Goal: Book appointment/travel/reservation

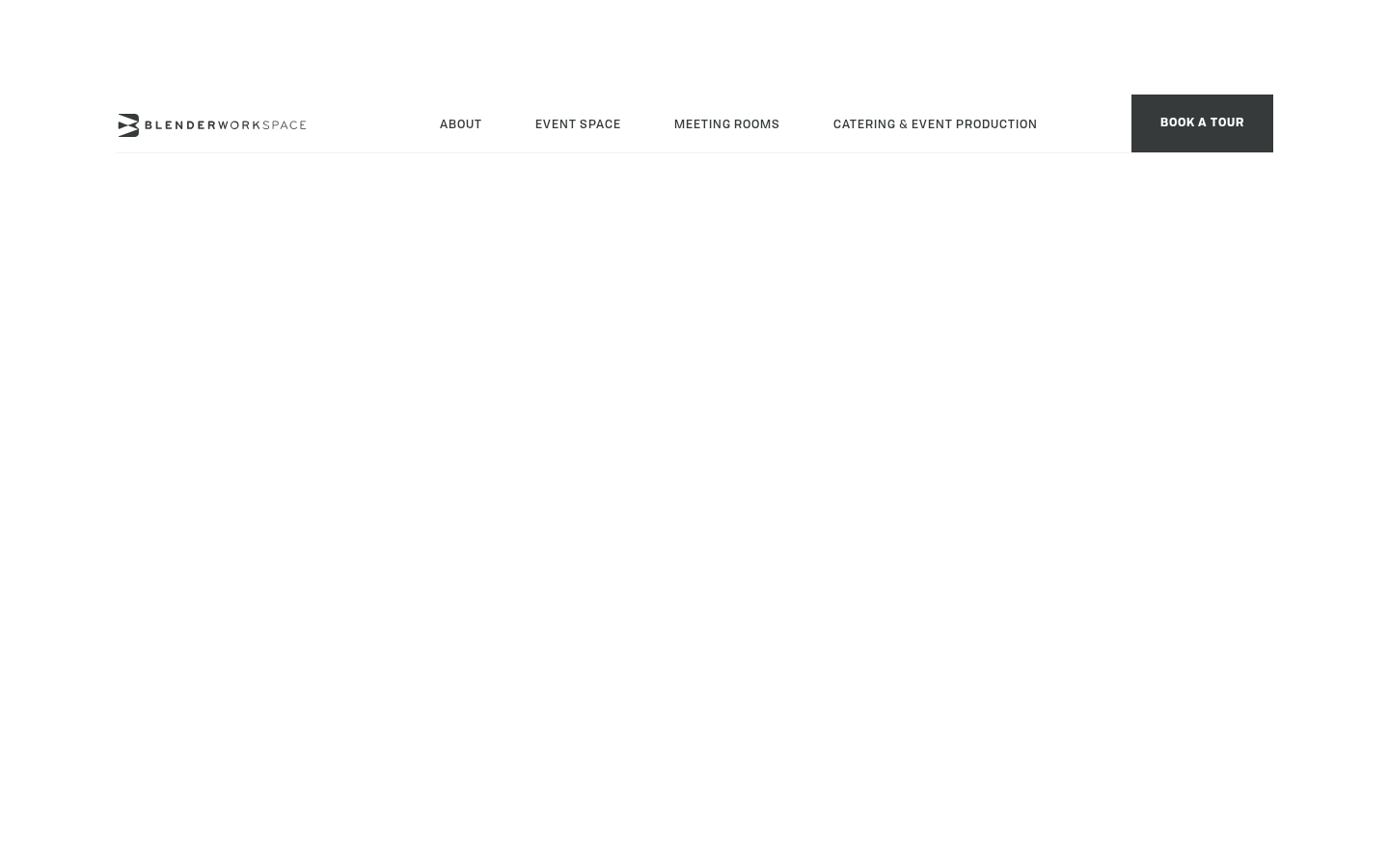
scroll to position [242, 0]
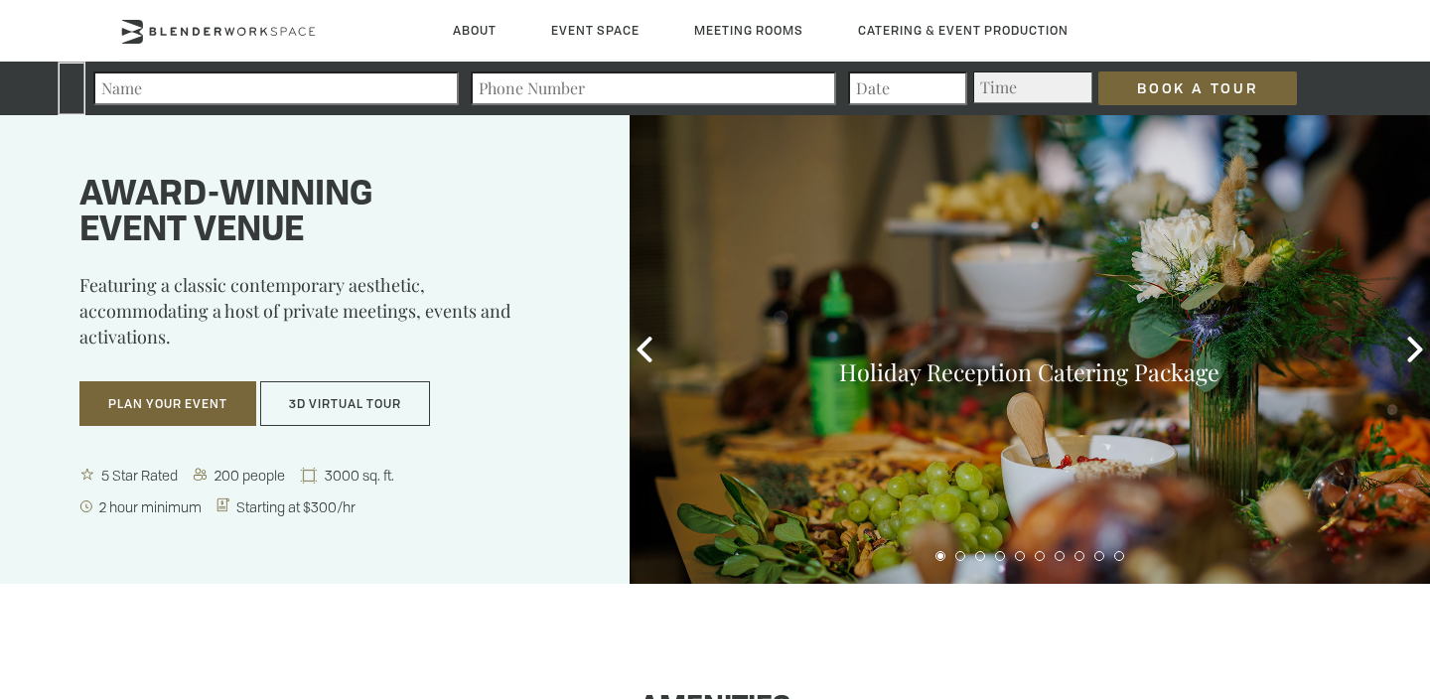
type div "[DATE]"
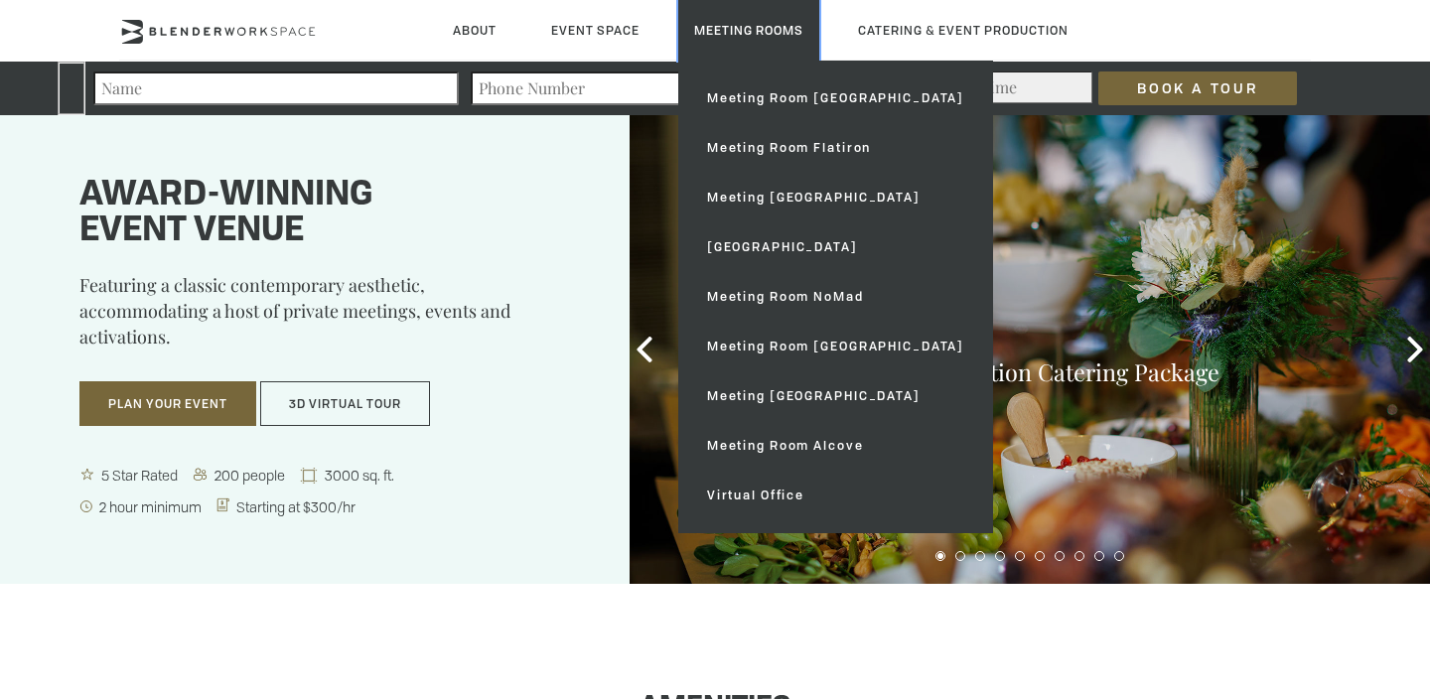
click at [728, 23] on link "Meeting Rooms" at bounding box center [748, 30] width 141 height 61
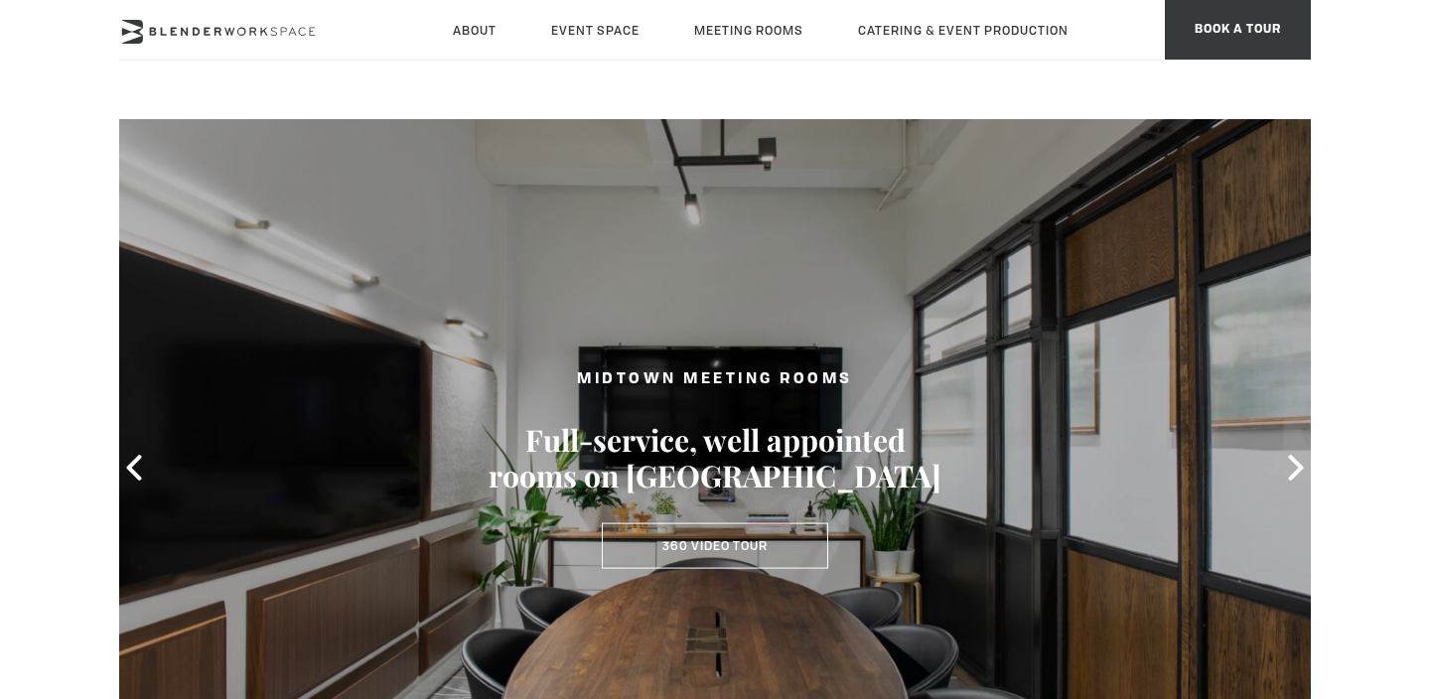
type div "[DATE]"
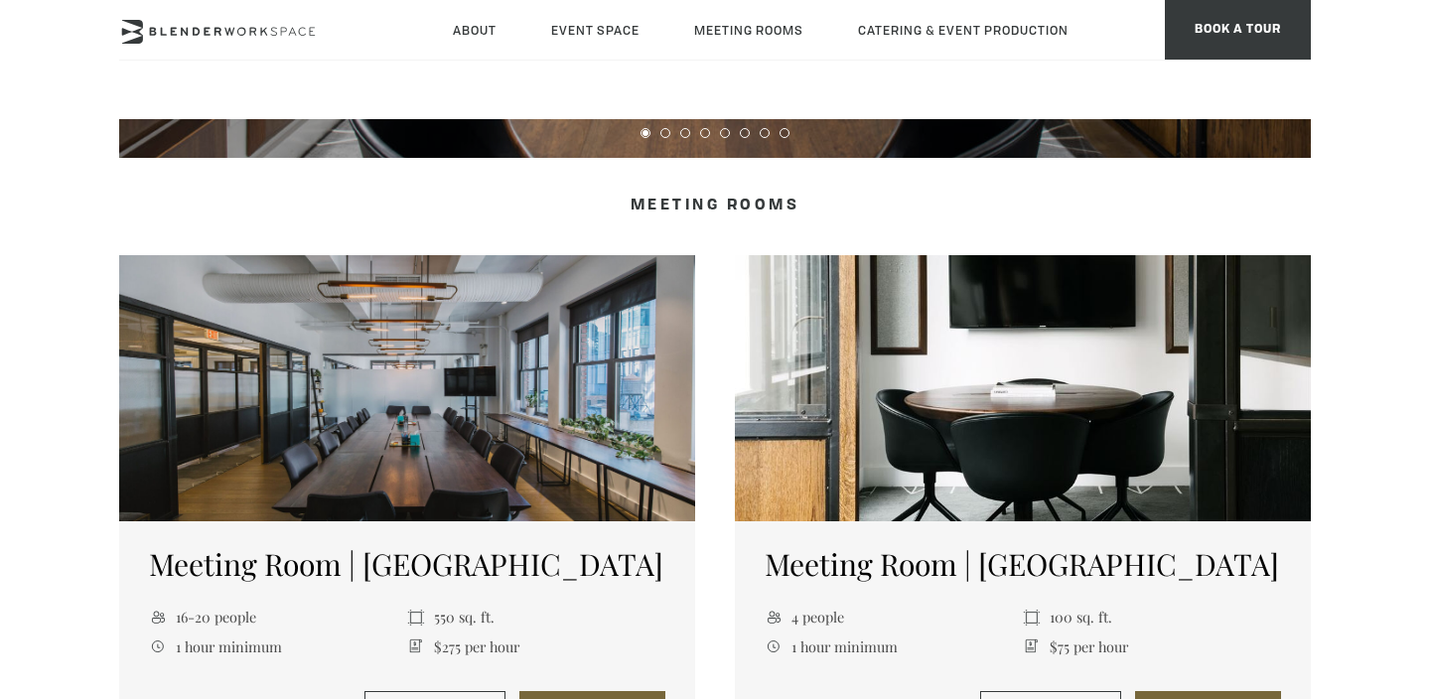
scroll to position [659, 0]
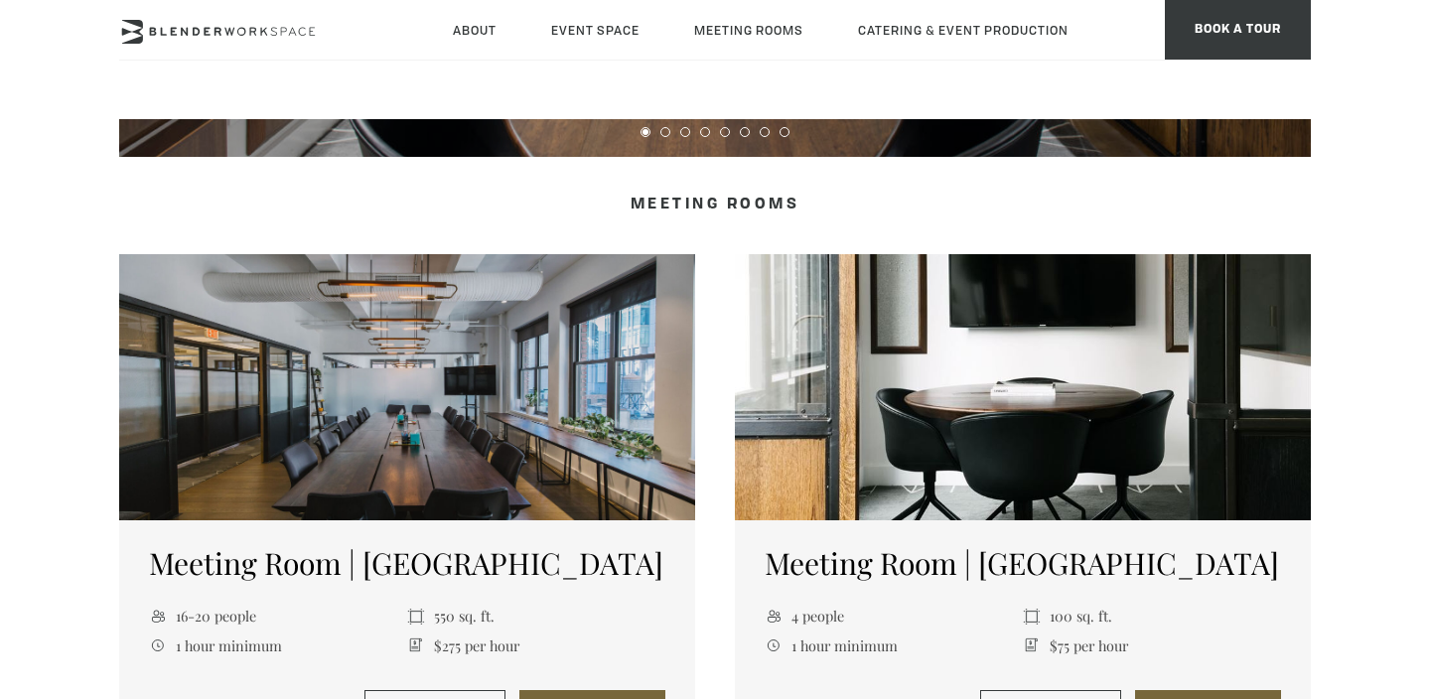
click at [364, 476] on div at bounding box center [407, 387] width 576 height 266
click at [364, 441] on div at bounding box center [407, 387] width 576 height 266
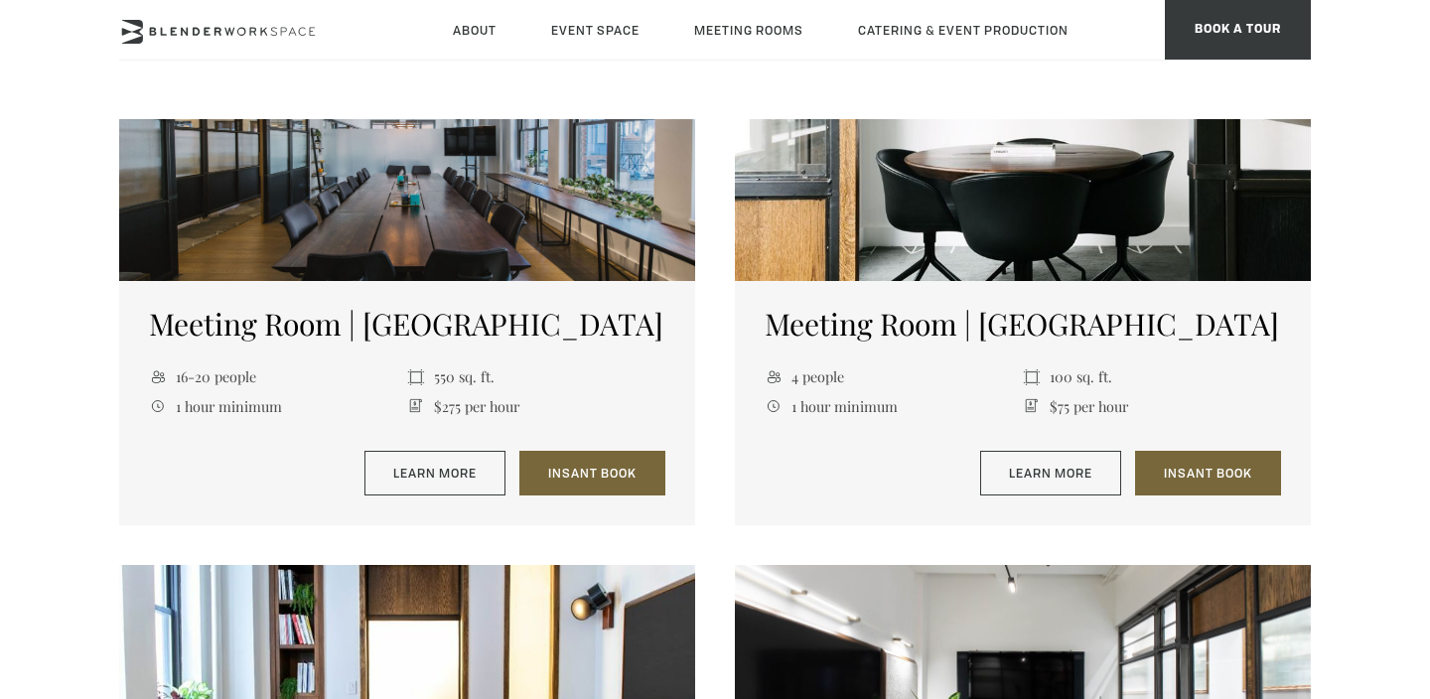
scroll to position [900, 0]
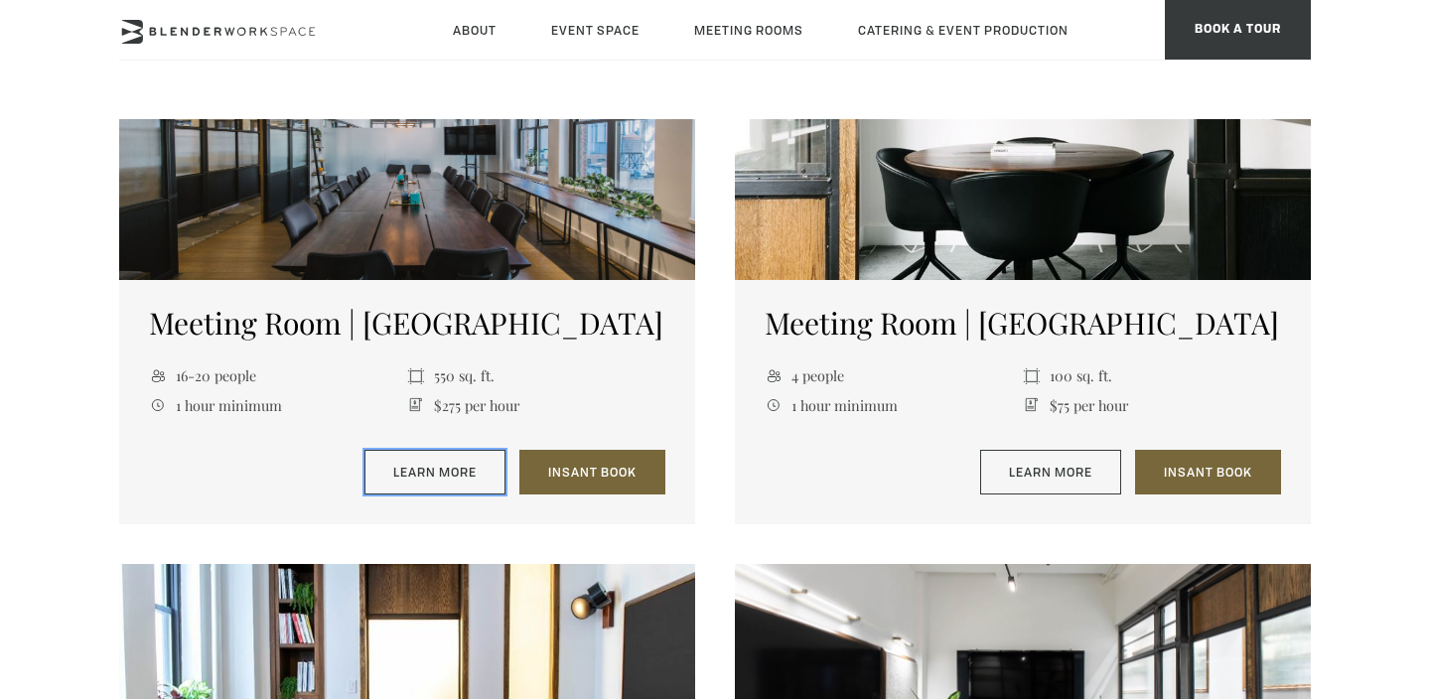
click at [437, 473] on link "Learn More" at bounding box center [434, 473] width 141 height 46
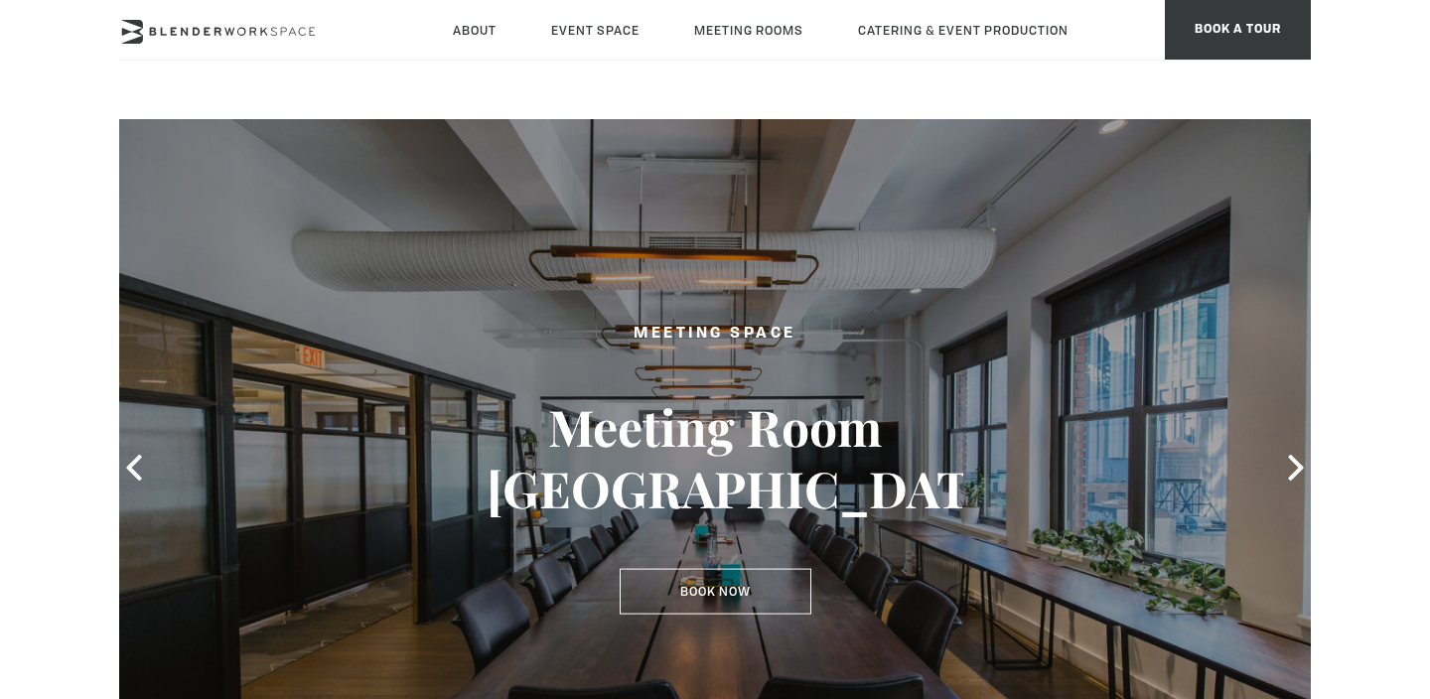
type div "[DATE]"
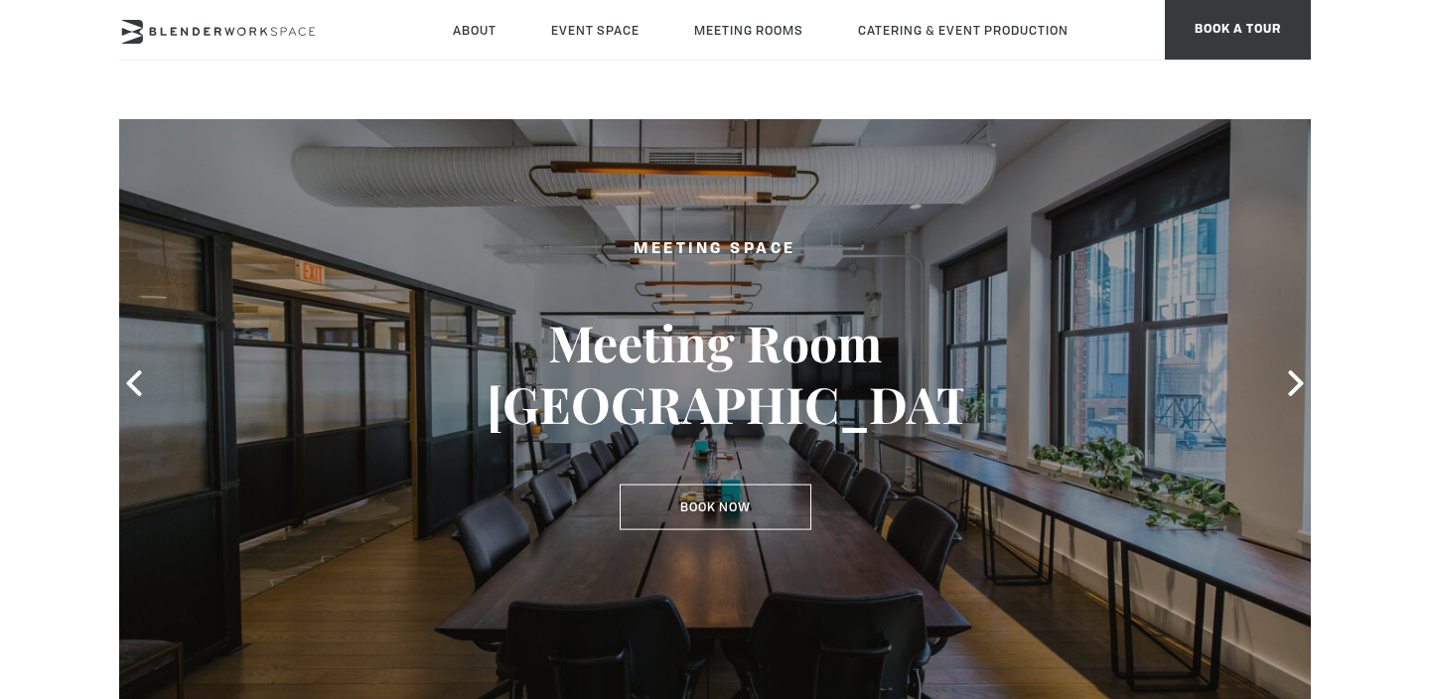
scroll to position [89, 0]
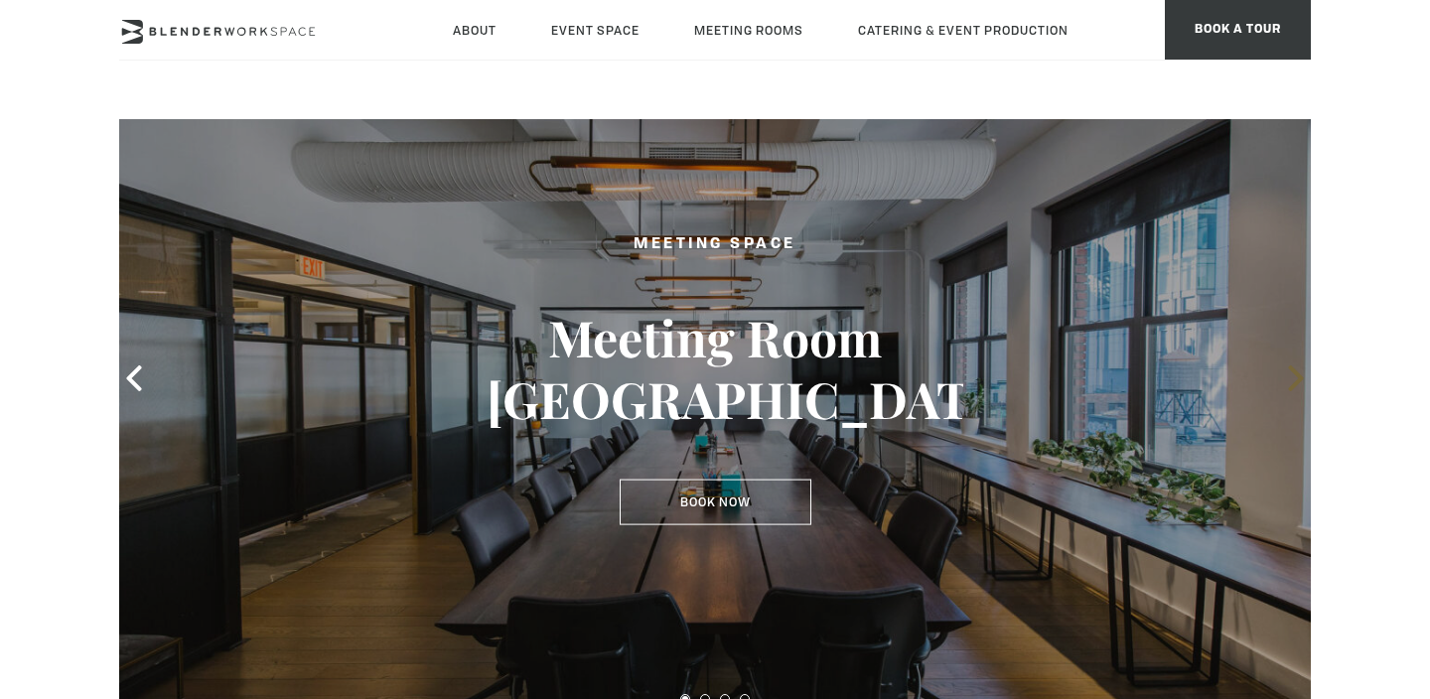
click at [1297, 372] on icon at bounding box center [1295, 378] width 15 height 26
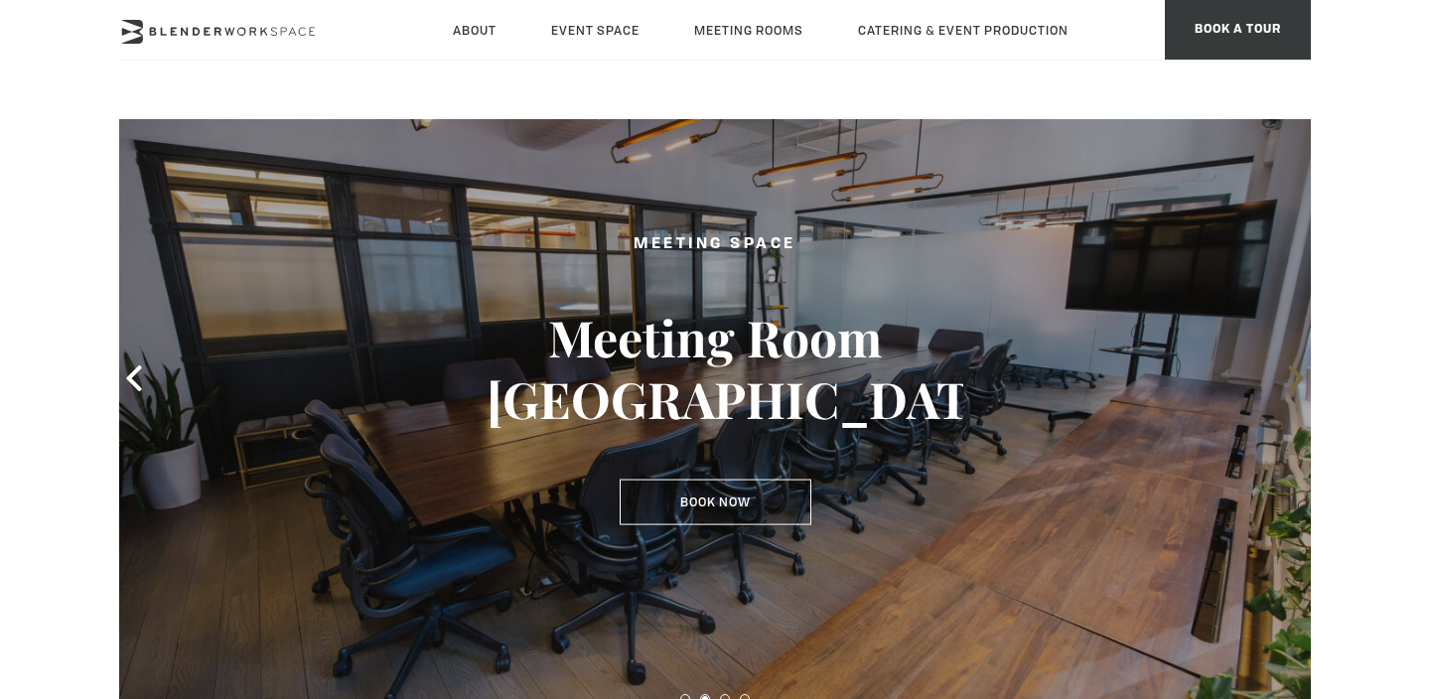
click at [1297, 372] on icon at bounding box center [1295, 378] width 15 height 26
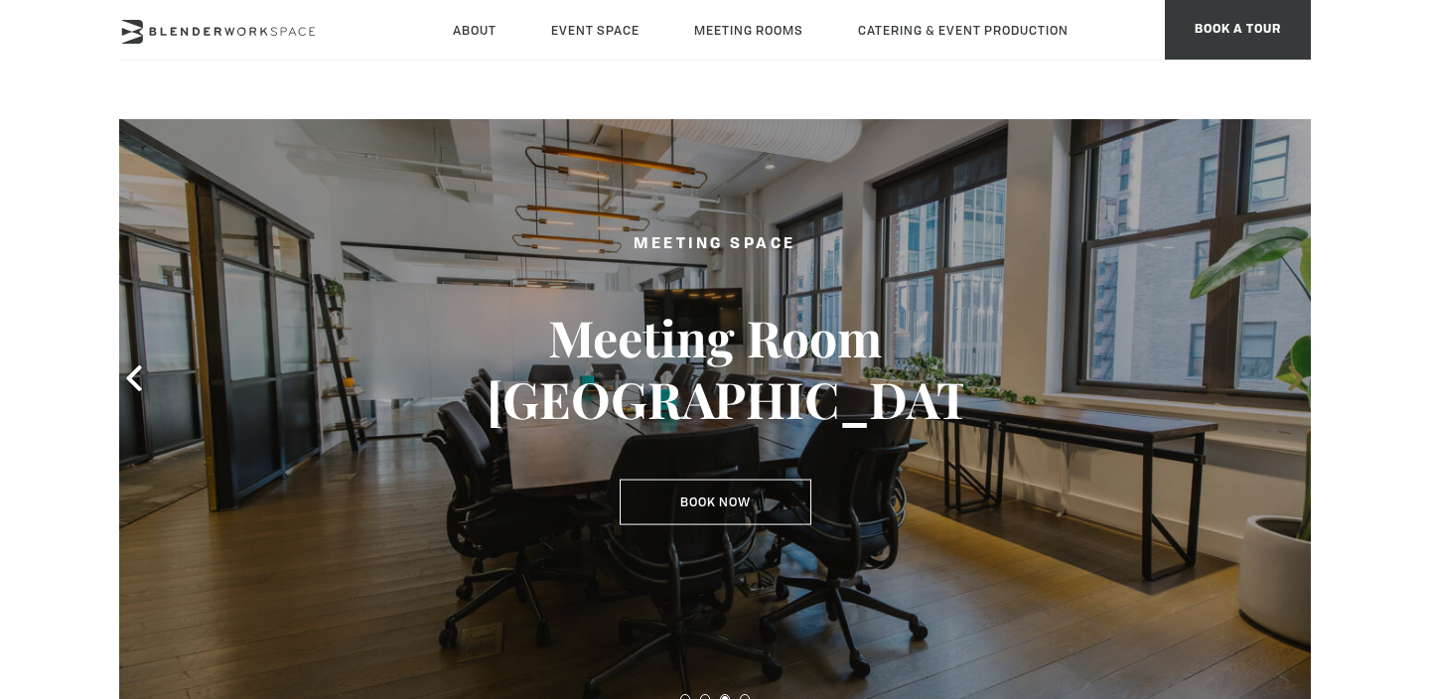
click at [1296, 372] on icon at bounding box center [1295, 378] width 15 height 26
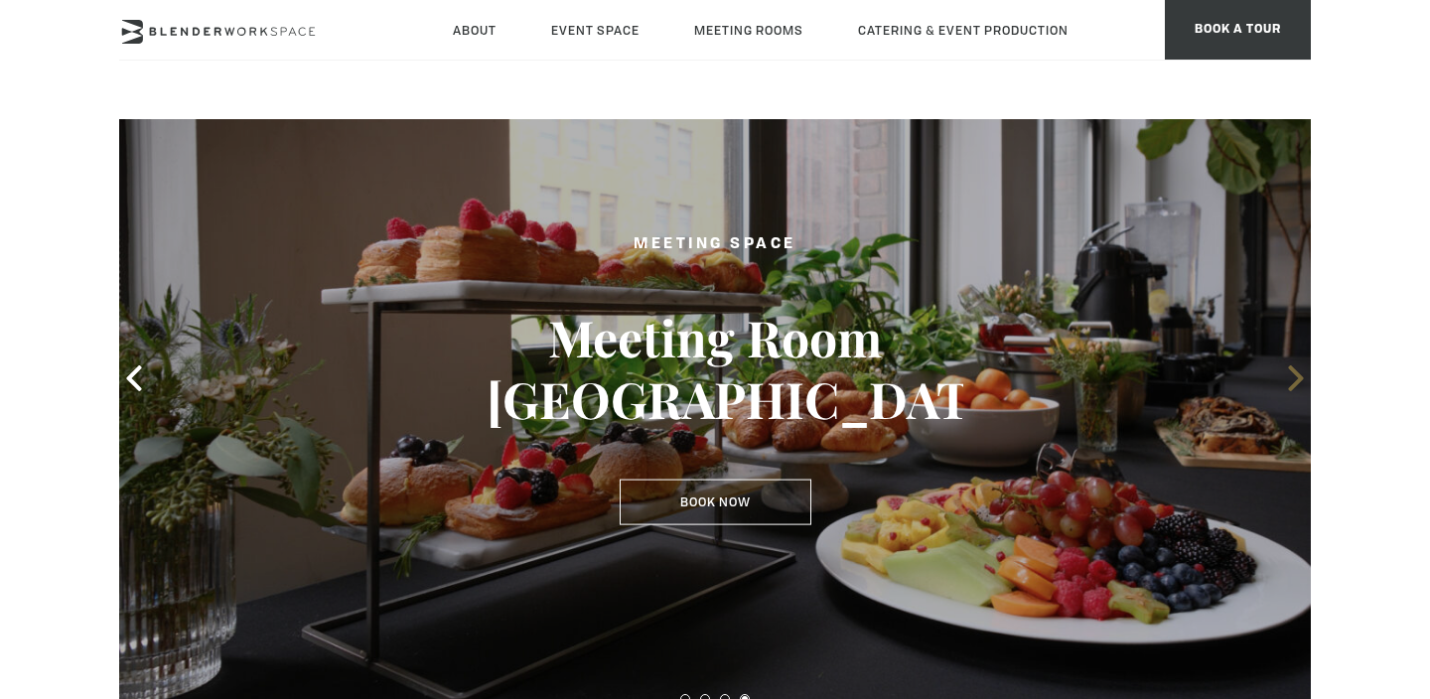
click at [1296, 372] on icon at bounding box center [1295, 378] width 15 height 26
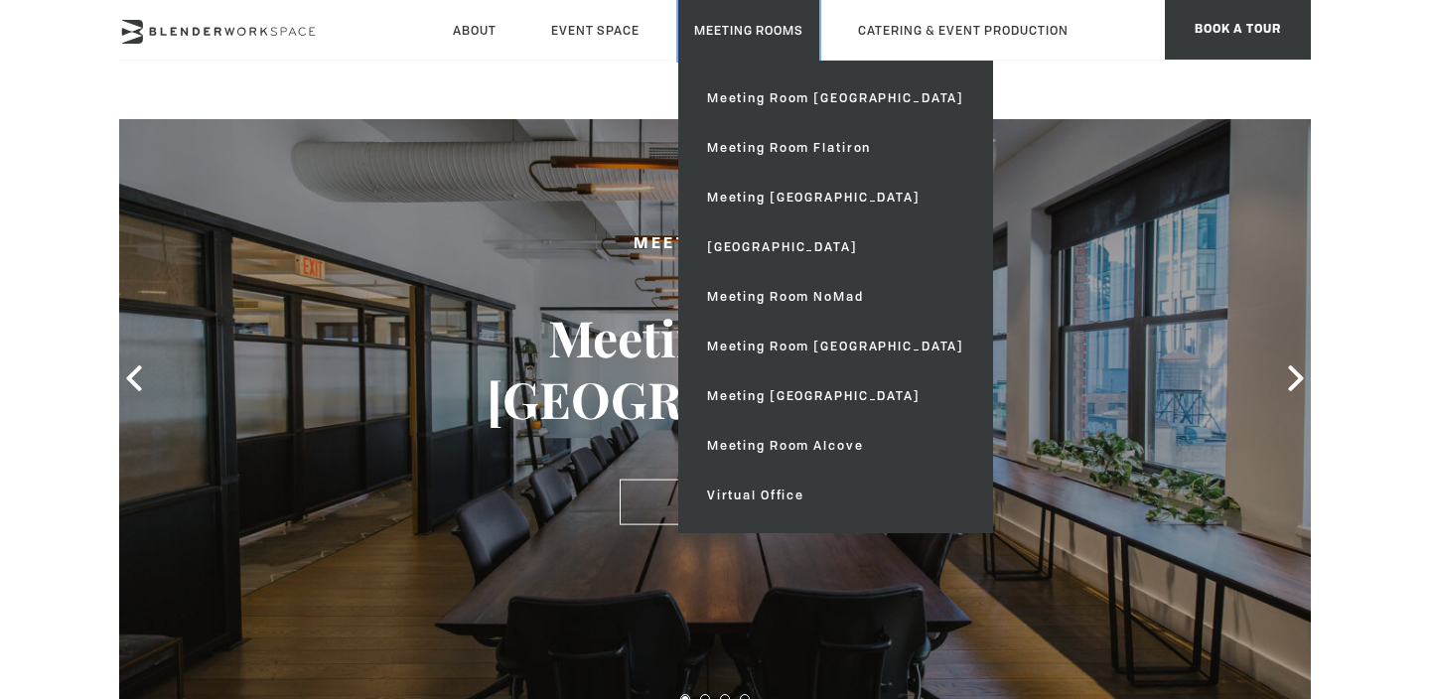
click at [761, 36] on link "Meeting Rooms" at bounding box center [748, 30] width 141 height 61
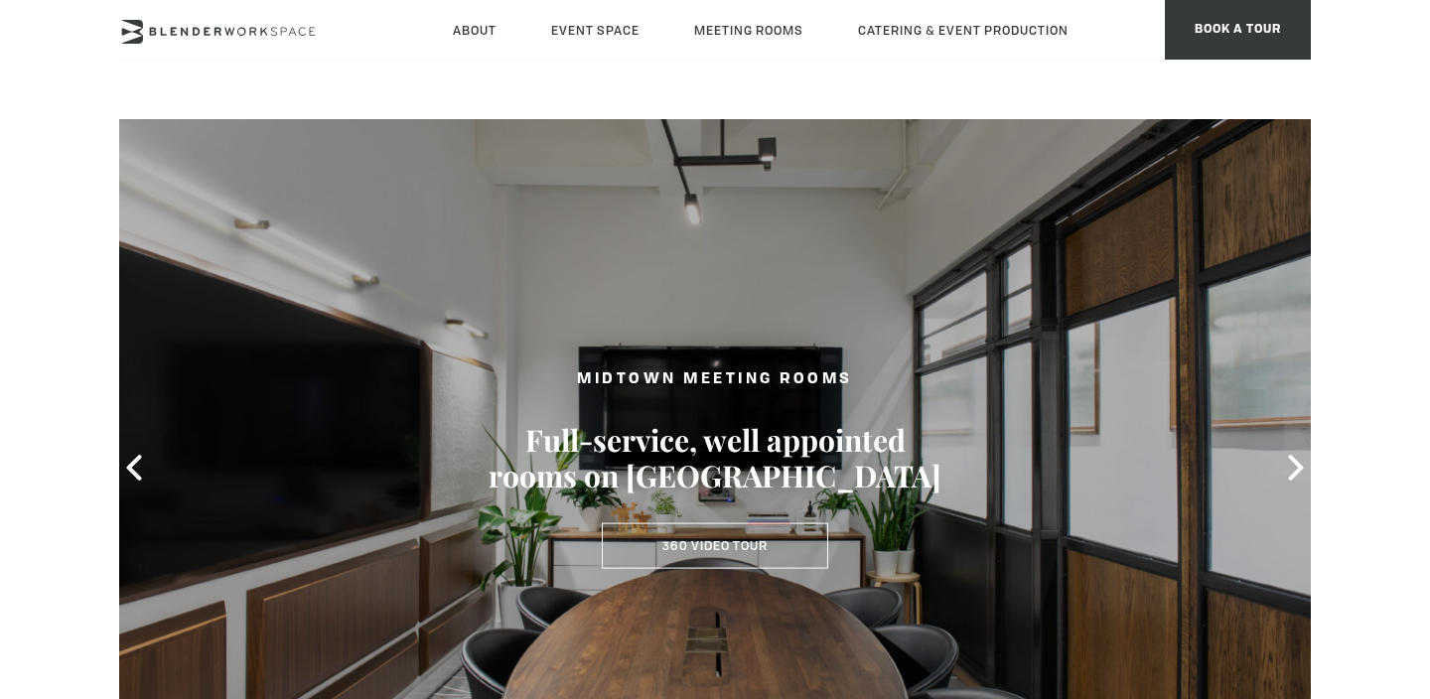
type div "[DATE]"
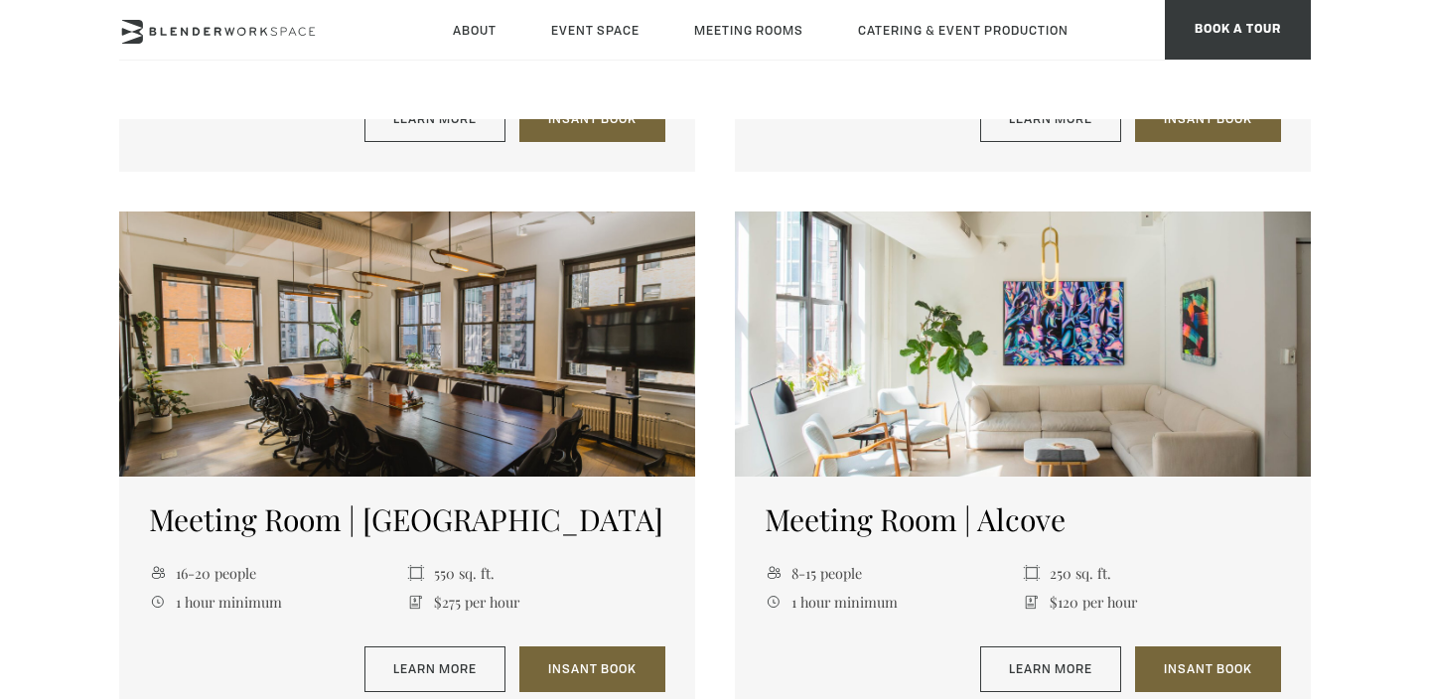
scroll to position [1804, 0]
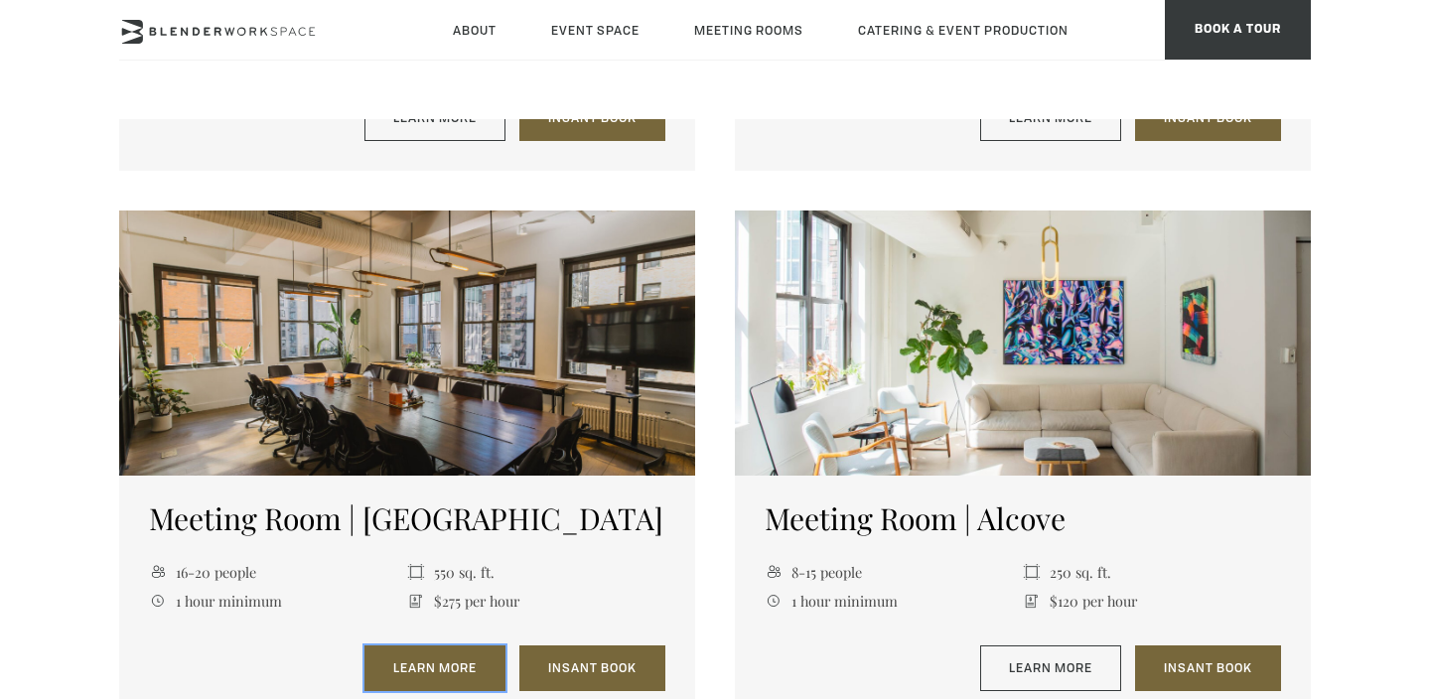
click at [405, 660] on link "Learn More" at bounding box center [434, 668] width 141 height 46
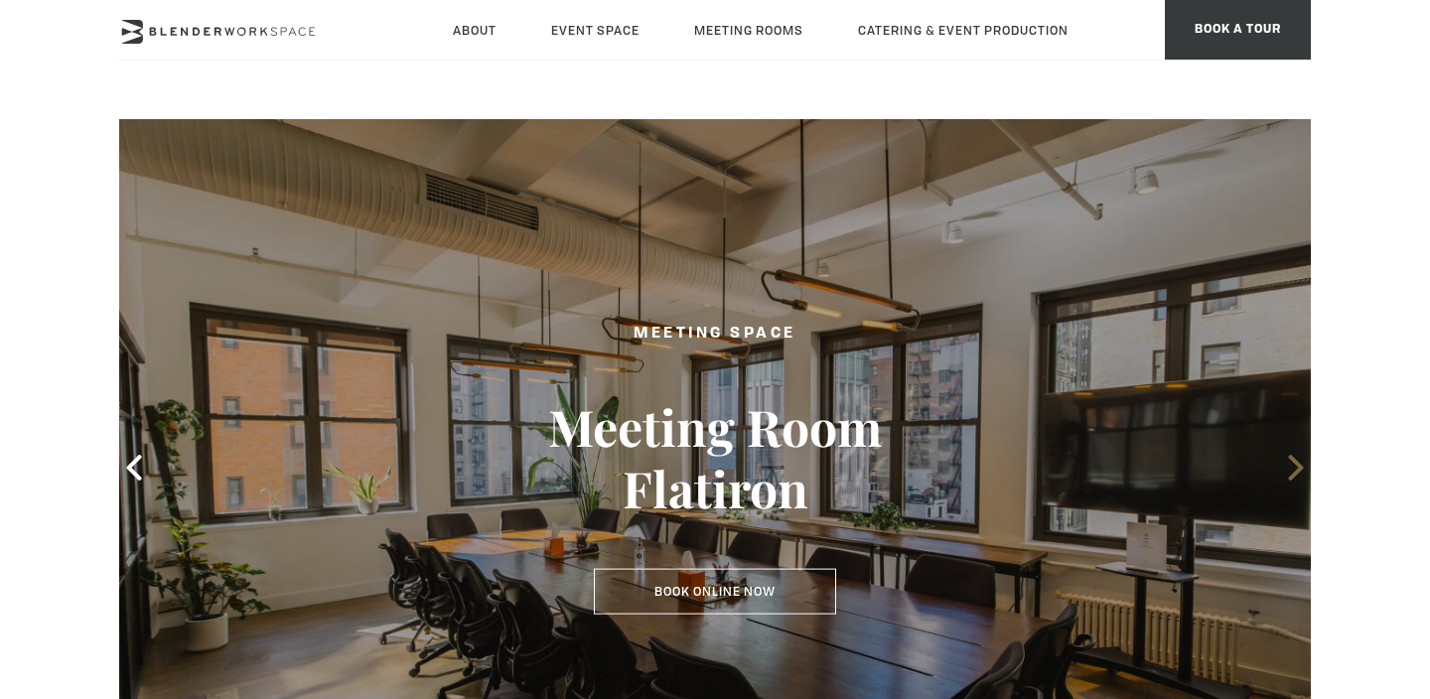
click at [1296, 463] on icon at bounding box center [1295, 468] width 15 height 26
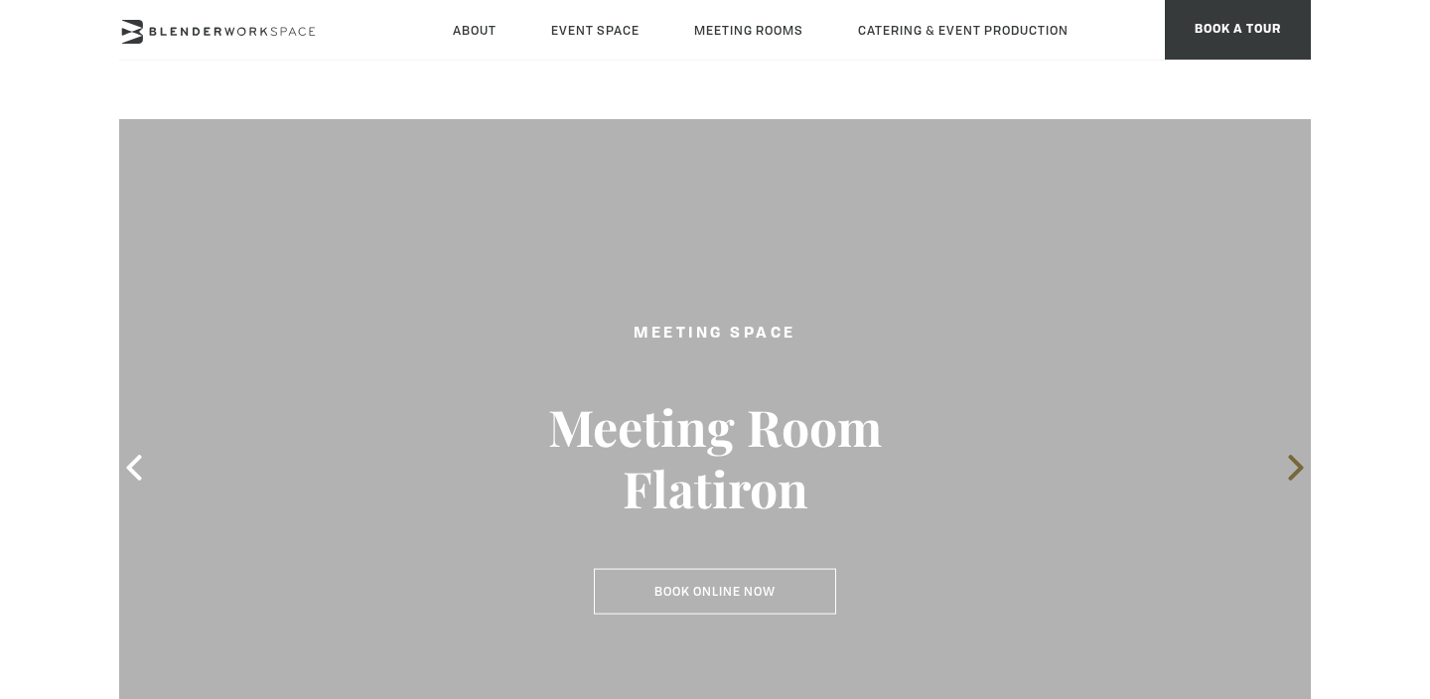
click at [1294, 472] on icon at bounding box center [1295, 468] width 15 height 26
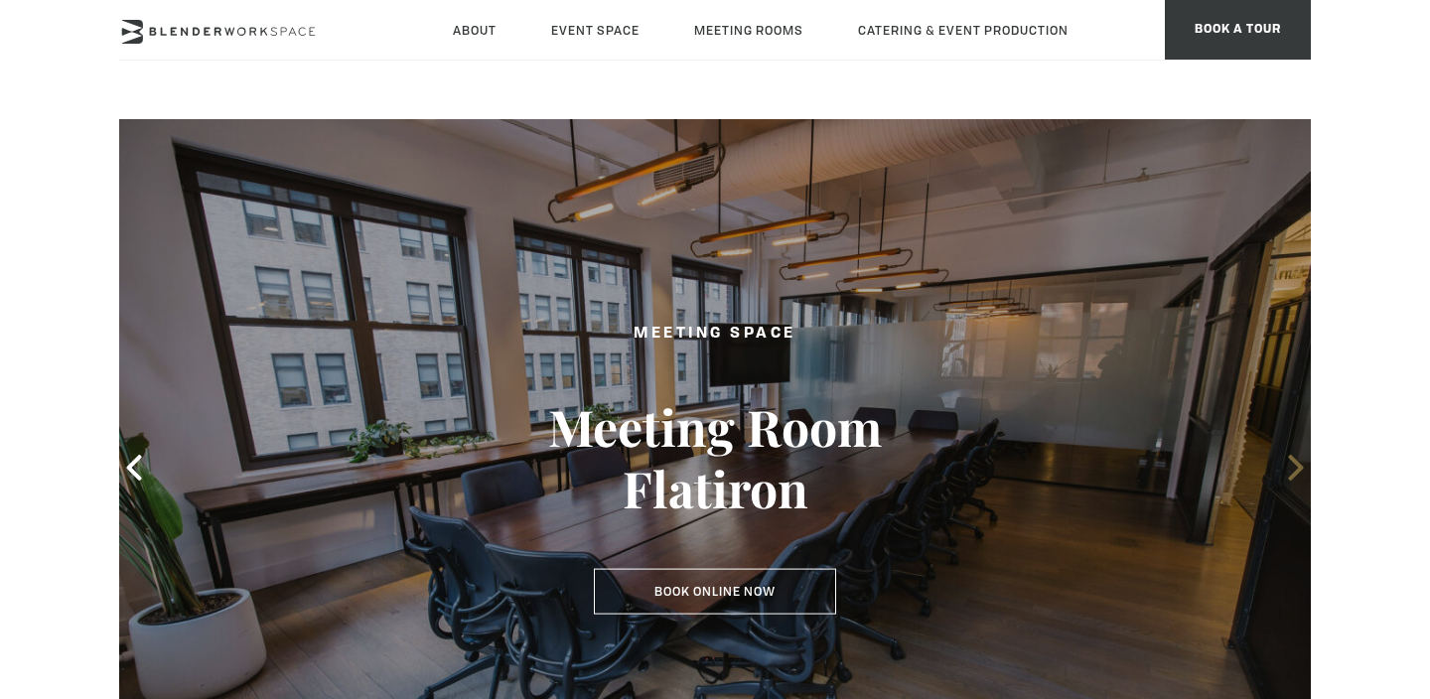
click at [1293, 472] on icon at bounding box center [1296, 468] width 26 height 26
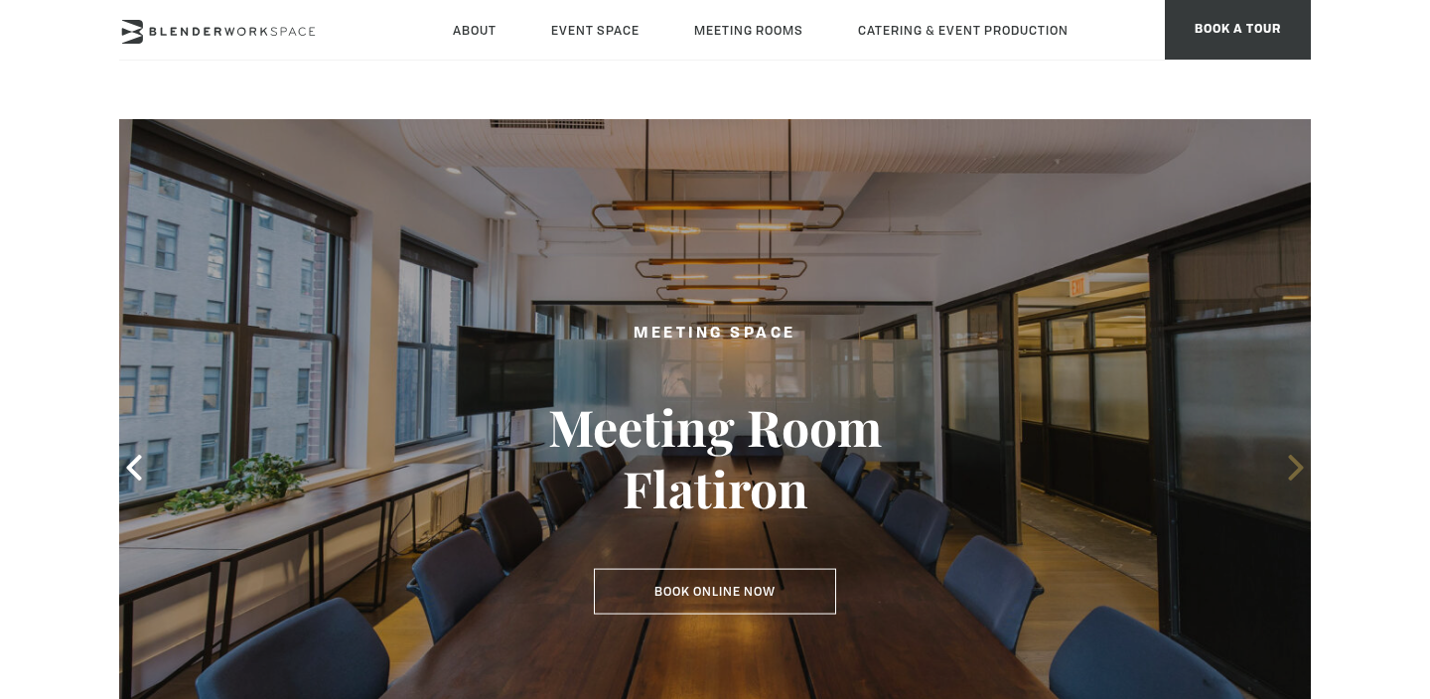
click at [1294, 472] on icon at bounding box center [1296, 468] width 26 height 26
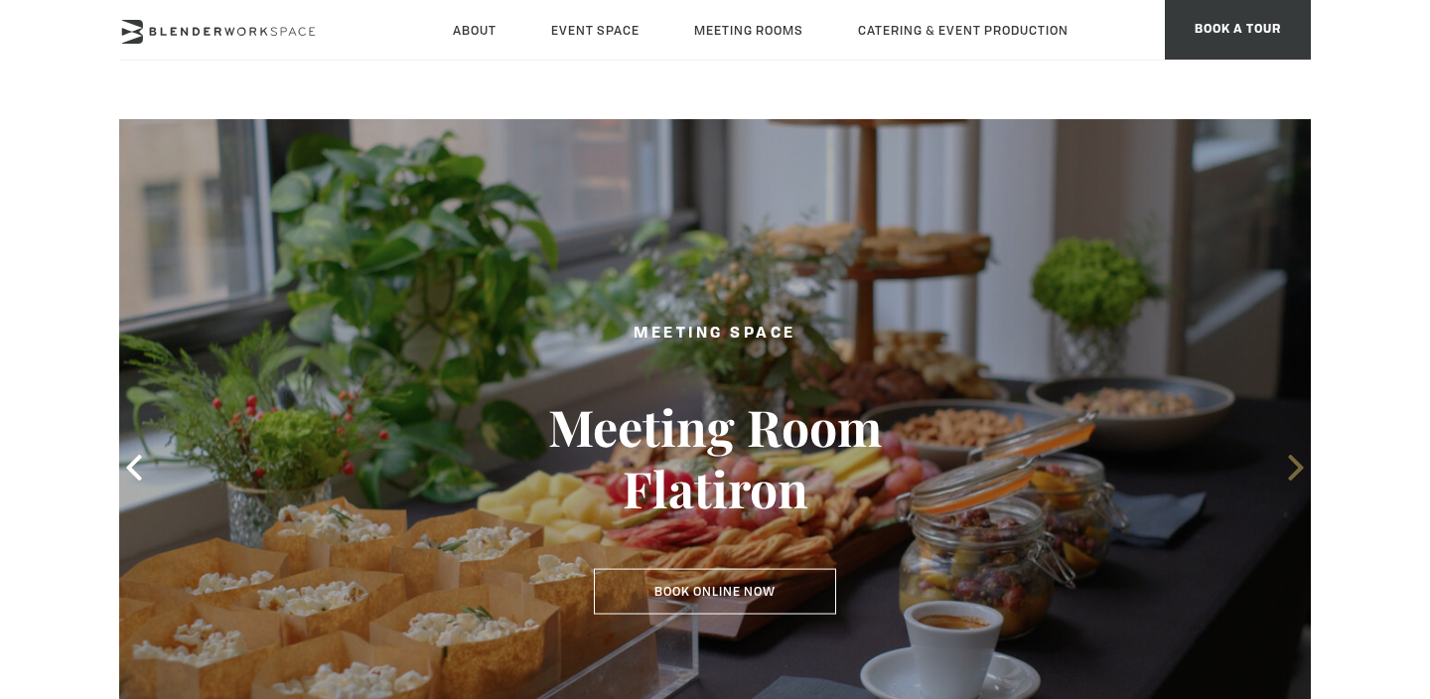
click at [1294, 472] on icon at bounding box center [1296, 468] width 26 height 26
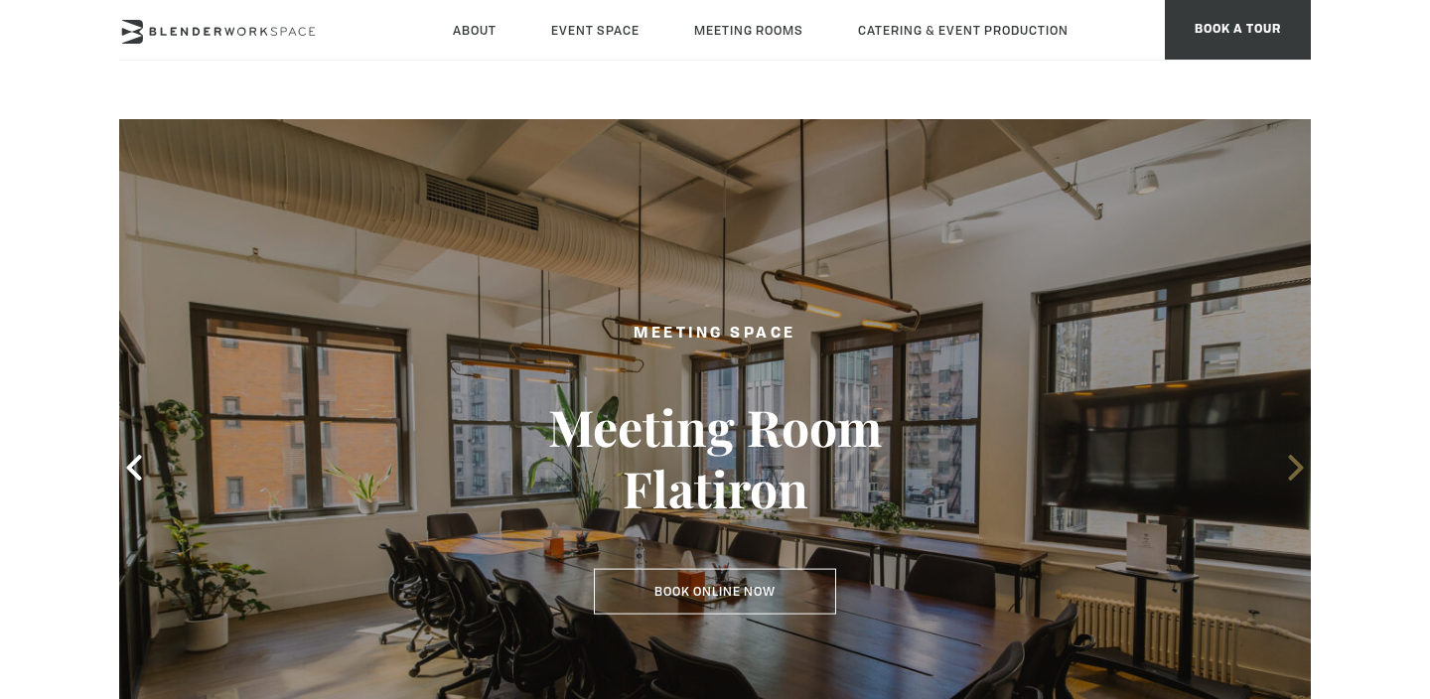
click at [1294, 472] on icon at bounding box center [1296, 468] width 26 height 26
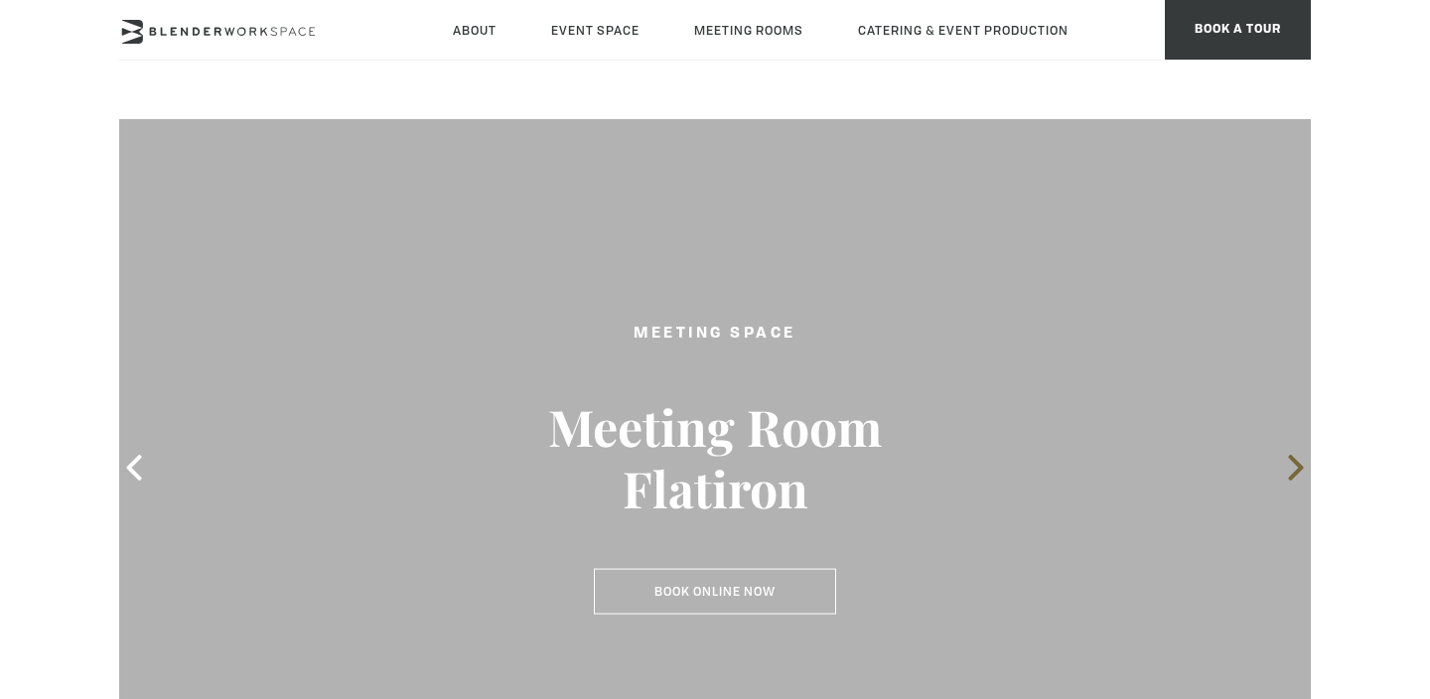
click at [1294, 472] on icon at bounding box center [1295, 468] width 15 height 26
